Goal: Information Seeking & Learning: Find specific fact

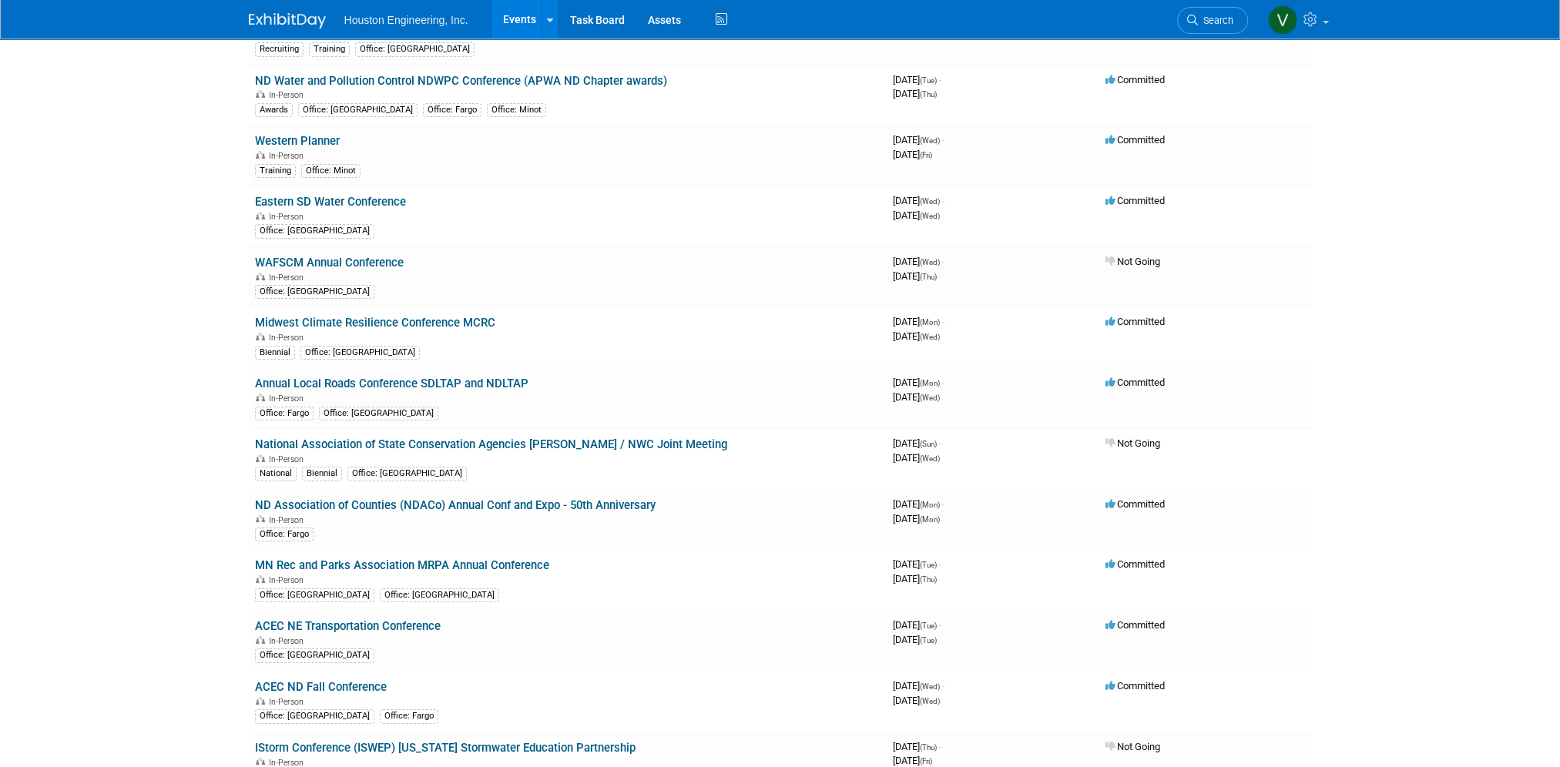
scroll to position [231, 0]
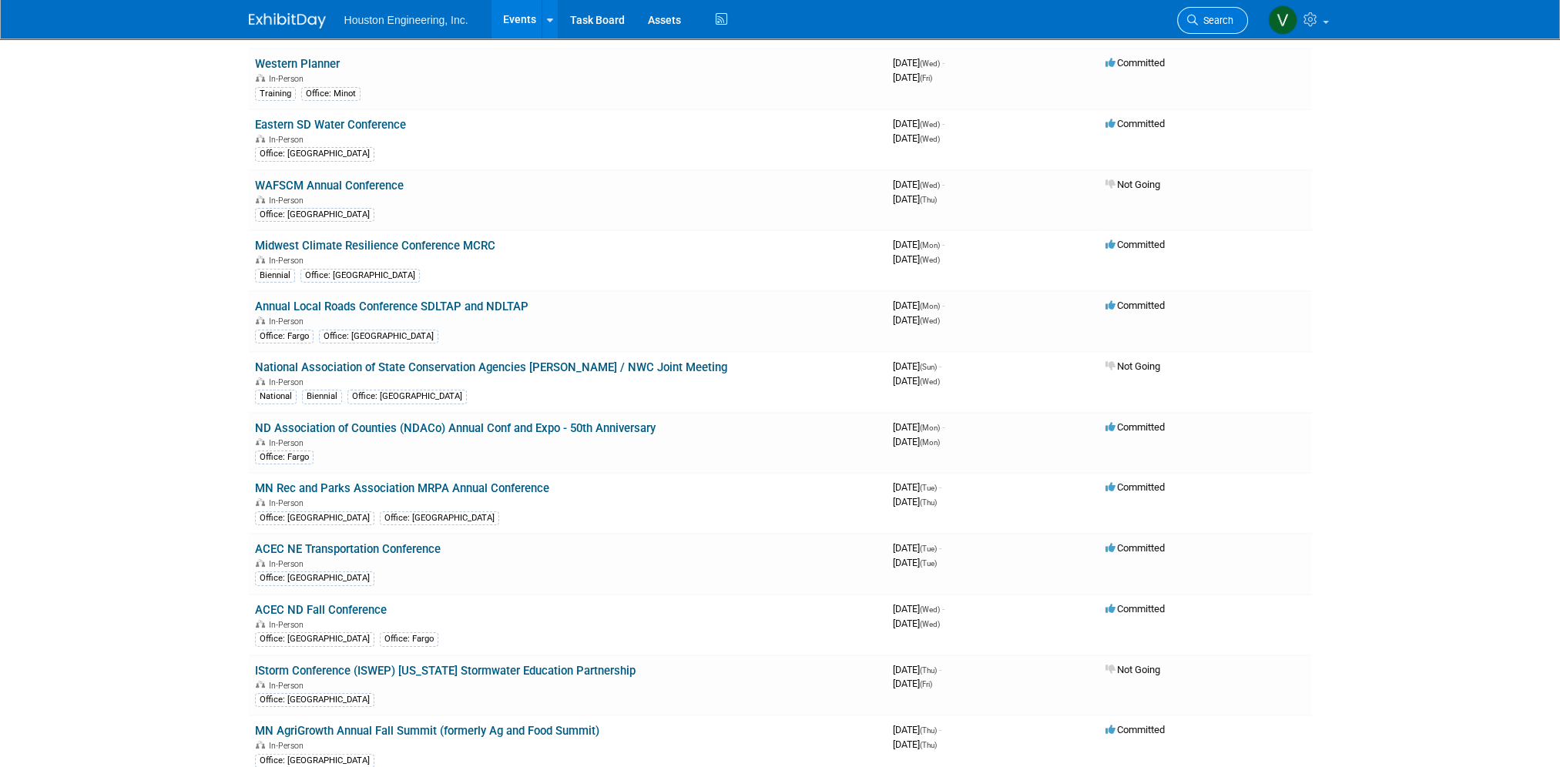
click at [1199, 22] on span "Search" at bounding box center [1215, 21] width 35 height 12
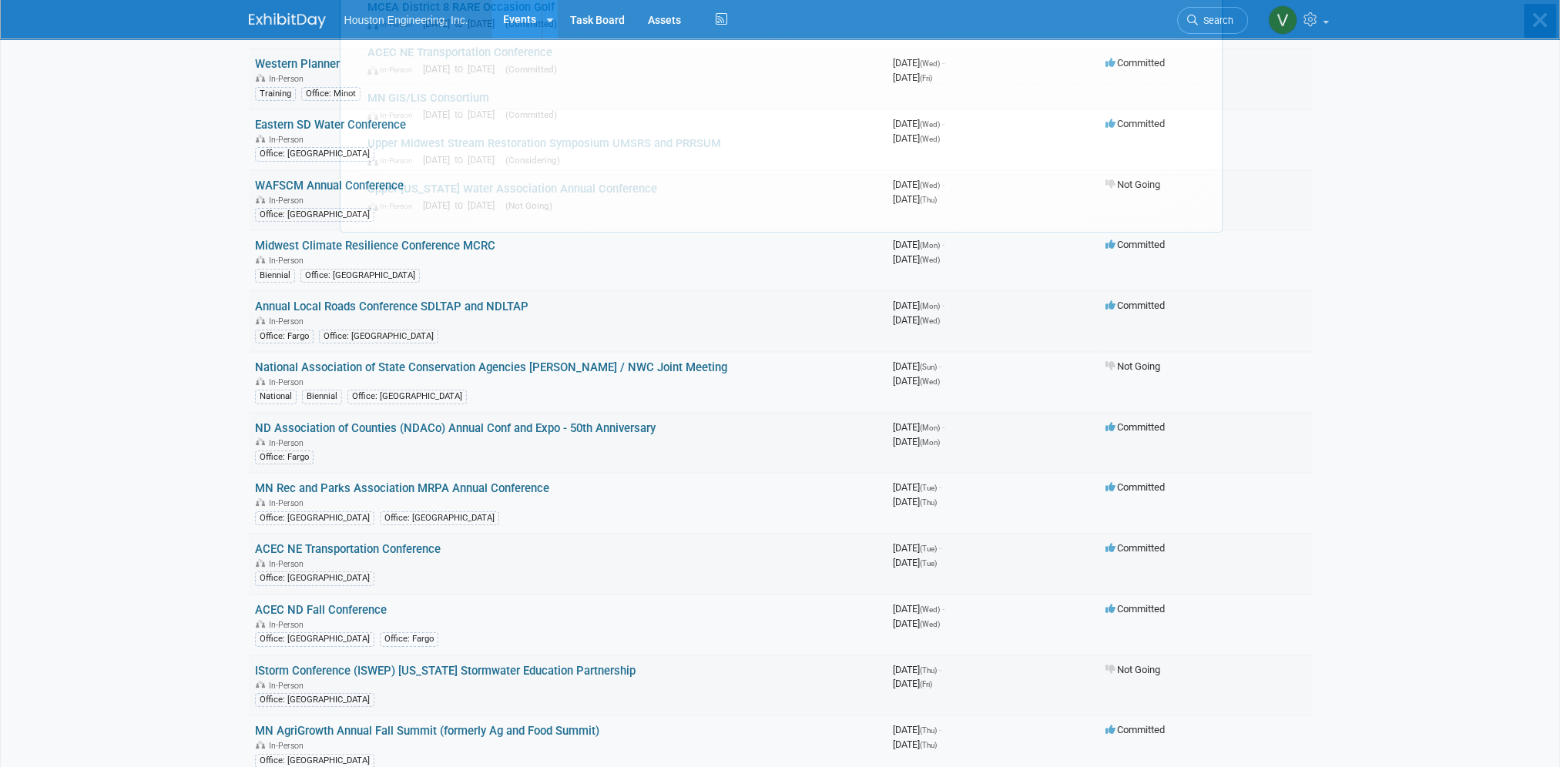
scroll to position [0, 0]
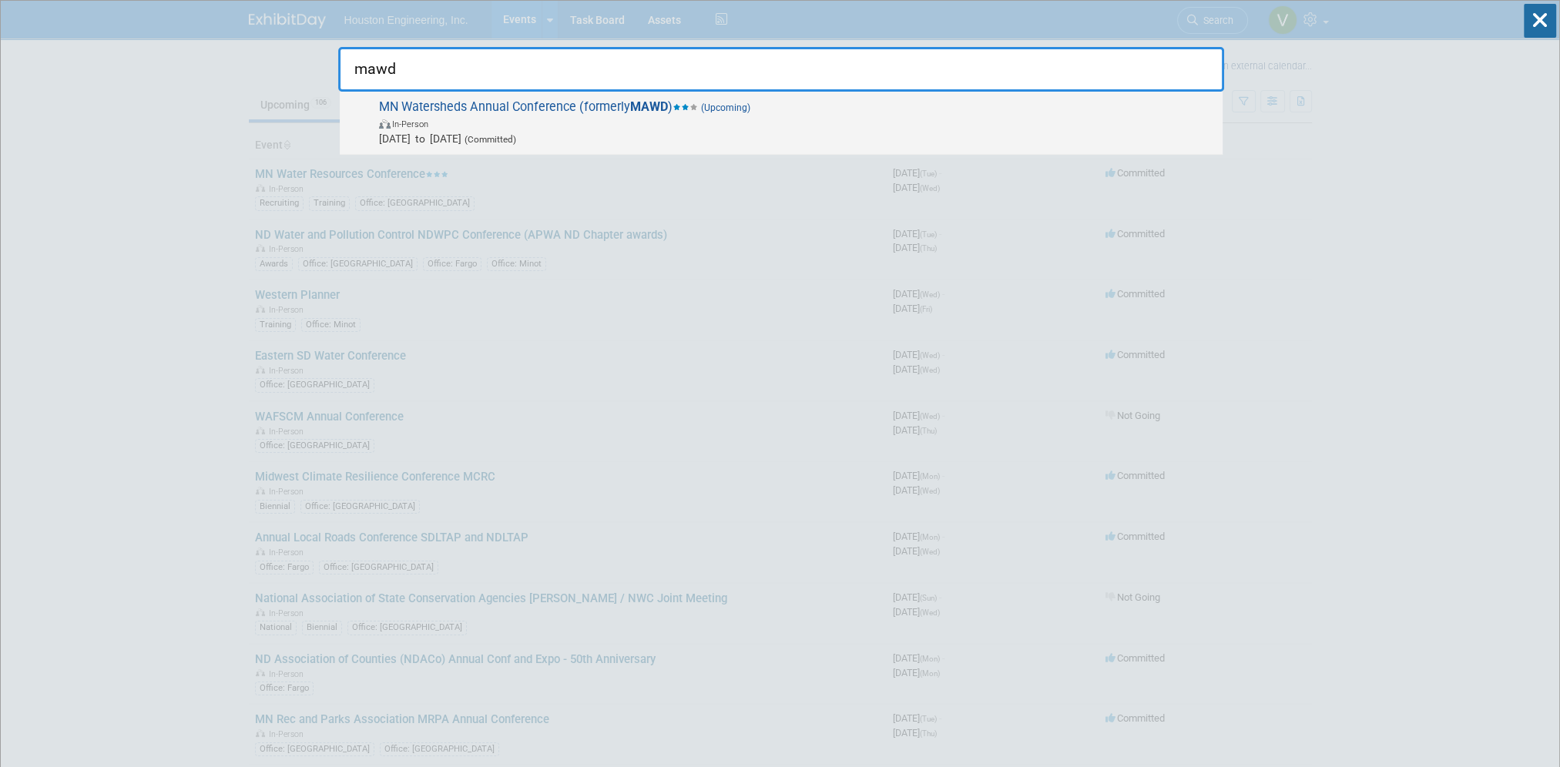
type input "mawd"
click at [606, 120] on span "In-Person" at bounding box center [797, 123] width 836 height 15
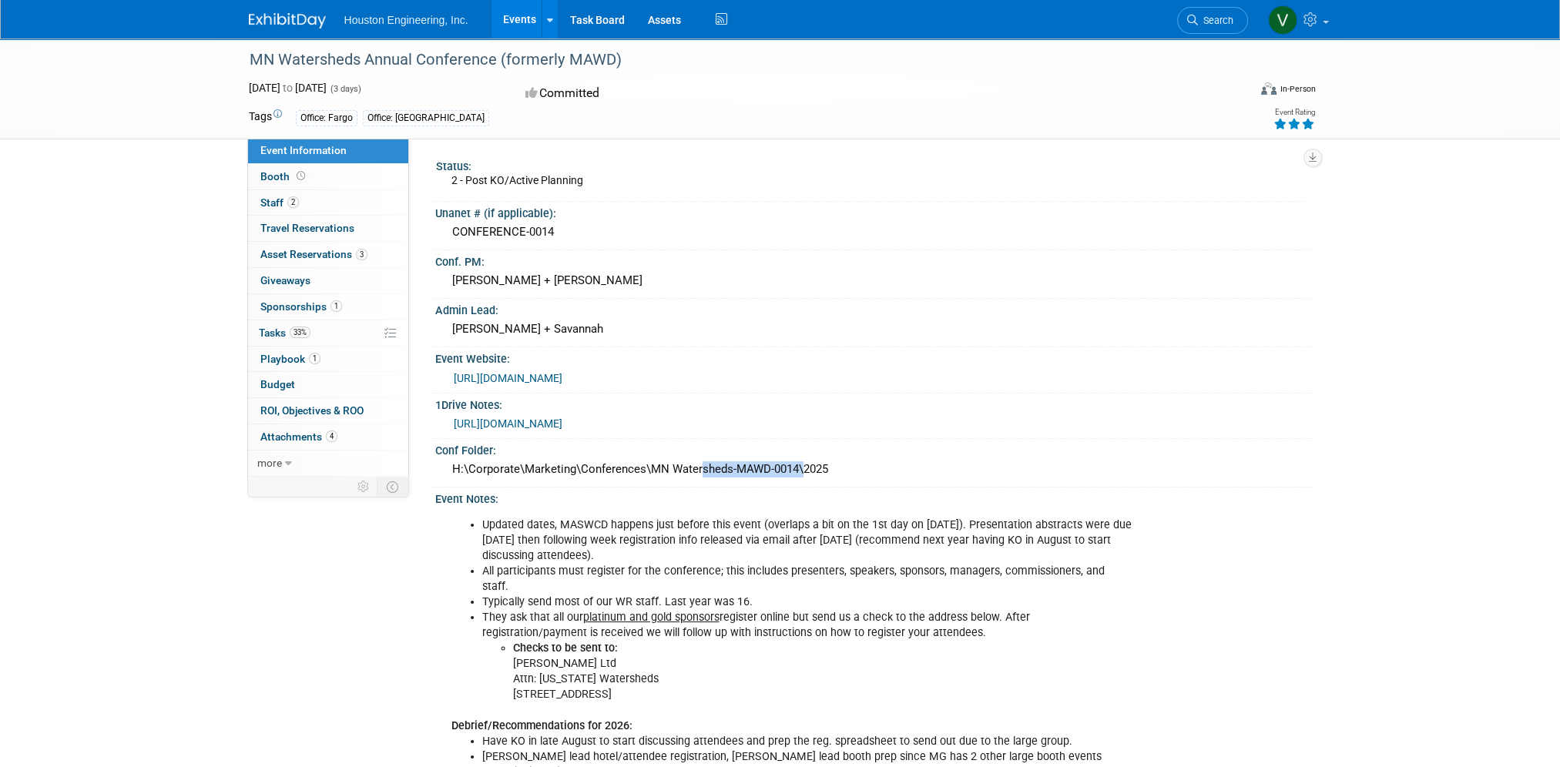
drag, startPoint x: 798, startPoint y: 465, endPoint x: 698, endPoint y: 459, distance: 100.3
click at [698, 459] on div "H:\Corporate\Marketing\Conferences\MN Watersheds-MAWD-0014\2025" at bounding box center [874, 470] width 854 height 24
drag, startPoint x: 698, startPoint y: 459, endPoint x: 706, endPoint y: 444, distance: 17.2
click at [706, 444] on div "Conf Folder:" at bounding box center [873, 448] width 877 height 19
drag, startPoint x: 561, startPoint y: 231, endPoint x: 451, endPoint y: 234, distance: 110.2
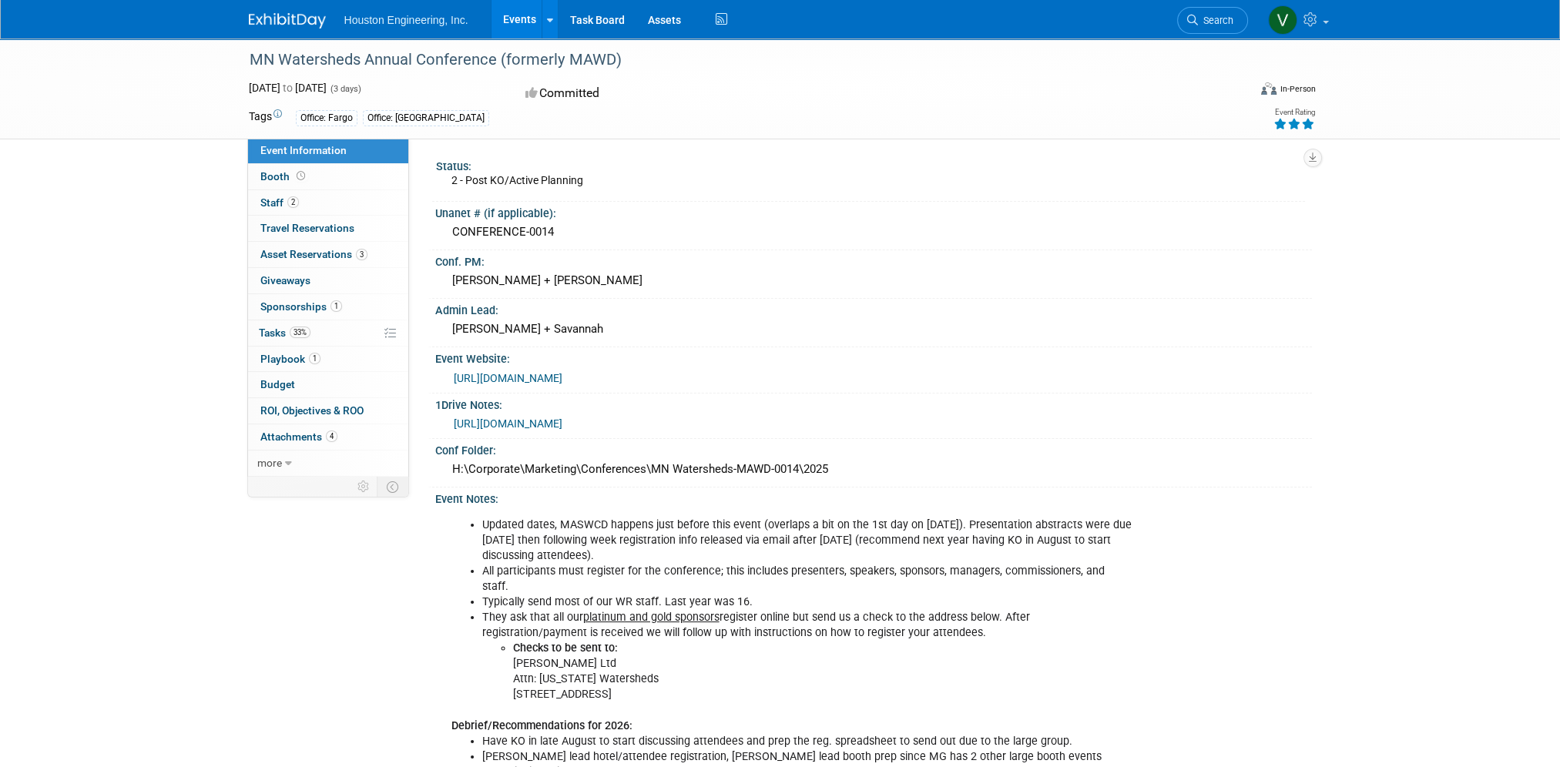
click at [451, 234] on div "CONFERENCE-0014" at bounding box center [874, 232] width 854 height 24
copy div "CONFERENCE-0014"
